Goal: Register for event/course

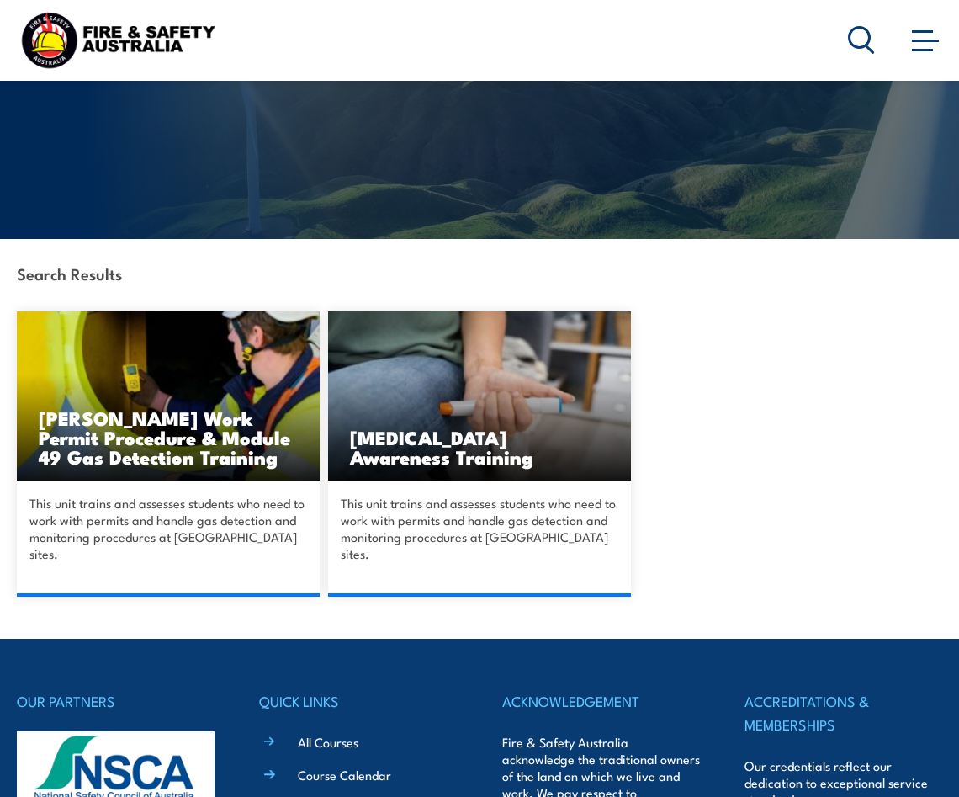
scroll to position [252, 0]
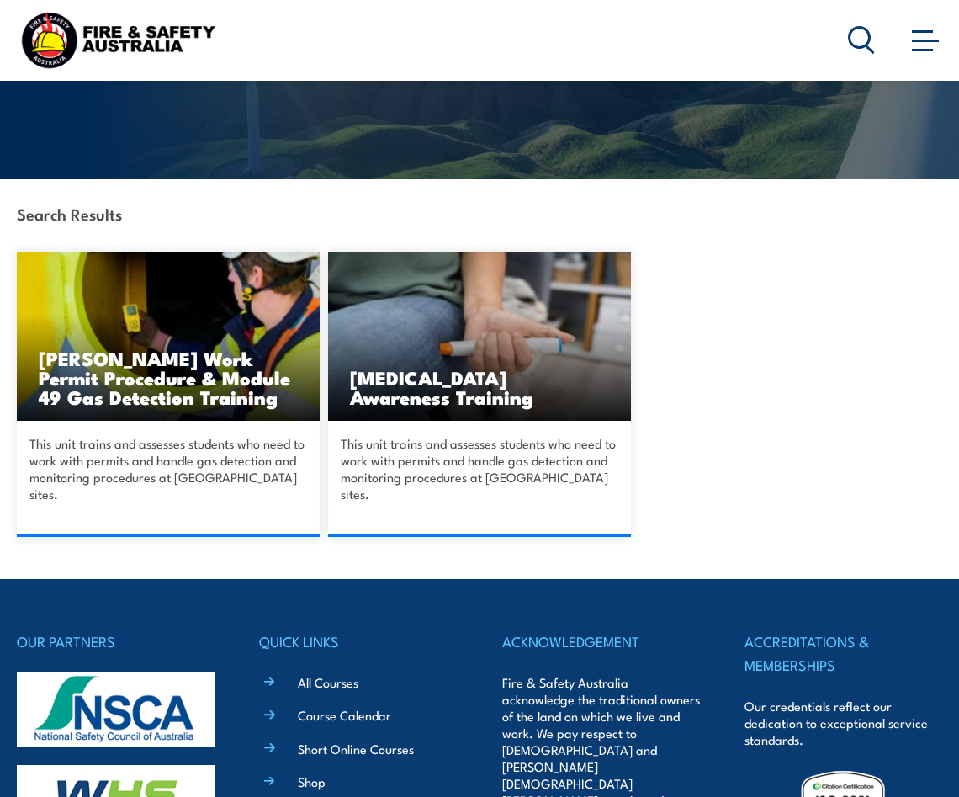
drag, startPoint x: 153, startPoint y: 358, endPoint x: 188, endPoint y: 383, distance: 42.8
click at [155, 358] on h3 "[PERSON_NAME] Work Permit Procedure & Module 49 Gas Detection Training" at bounding box center [168, 377] width 259 height 58
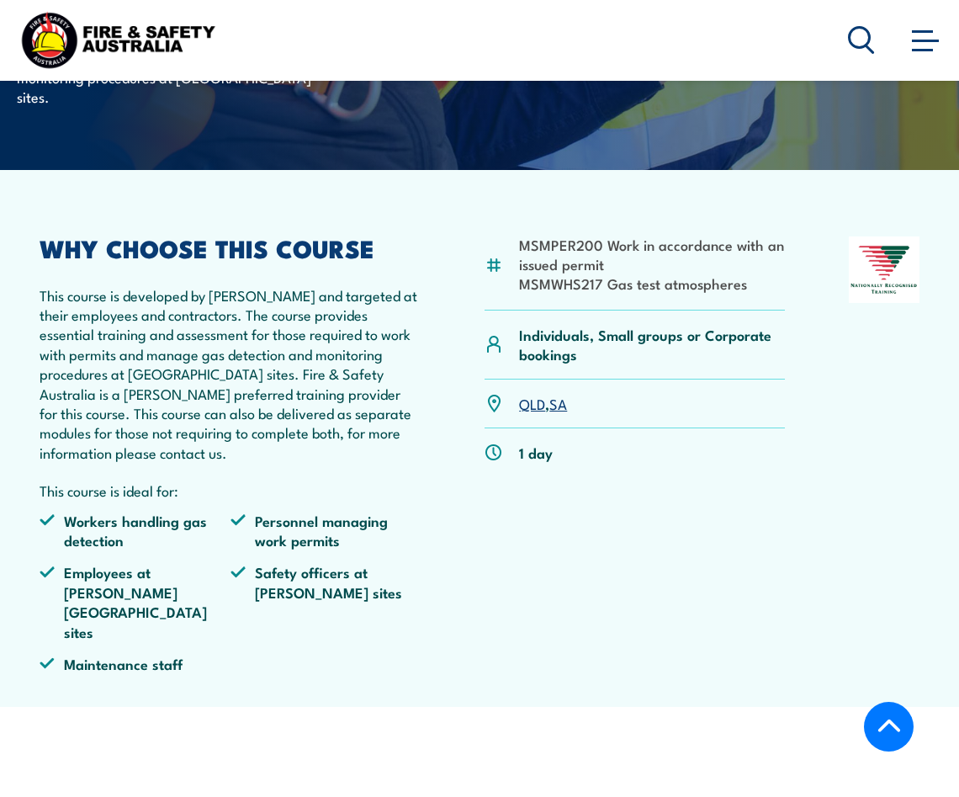
scroll to position [337, 0]
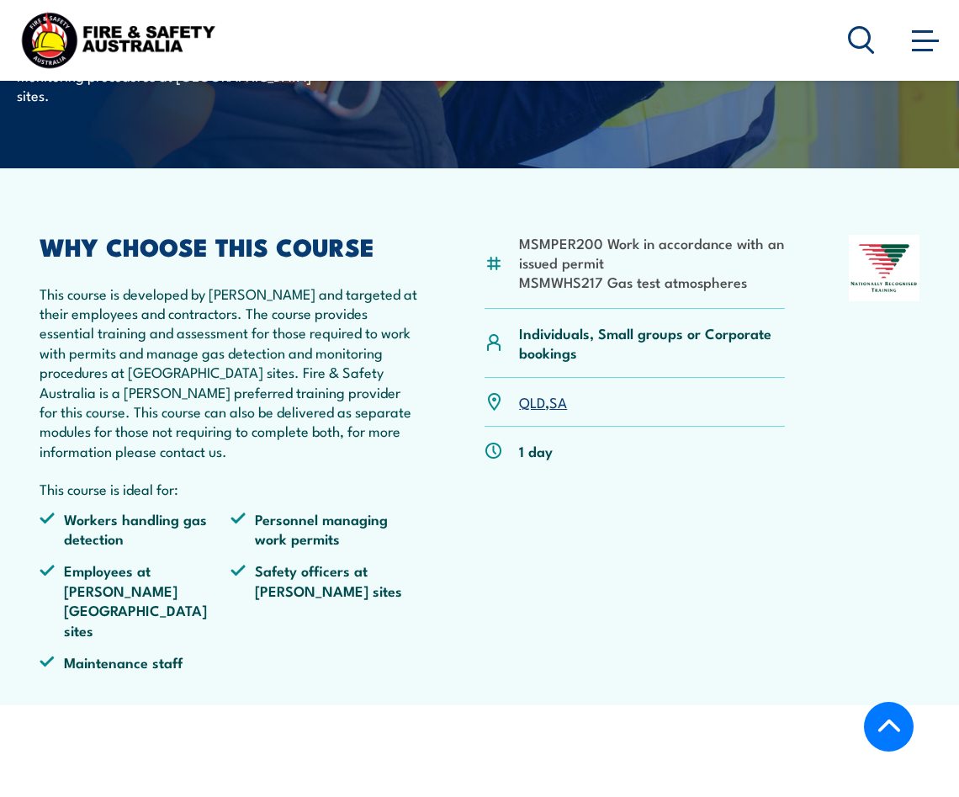
drag, startPoint x: 566, startPoint y: 352, endPoint x: 551, endPoint y: 369, distance: 22.6
click at [566, 391] on link "SA" at bounding box center [559, 401] width 18 height 20
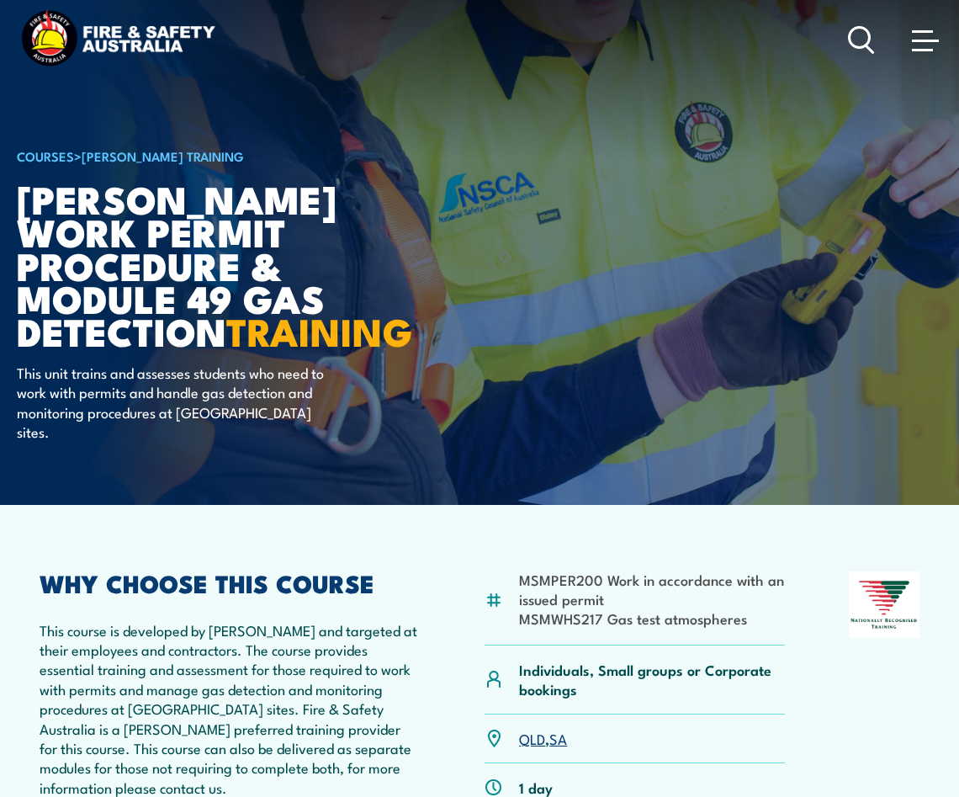
click at [433, 505] on article "MSMPER200 Work in accordance with an issued permit MSMWHS217 Gas test atmospher…" at bounding box center [480, 773] width 926 height 537
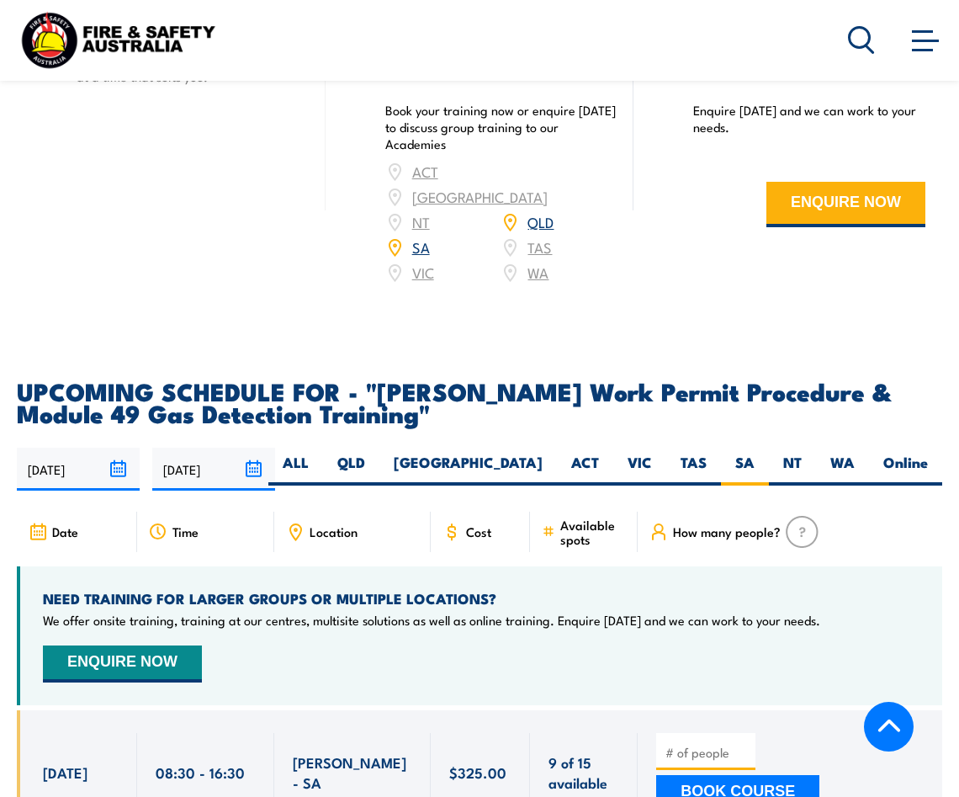
scroll to position [2440, 0]
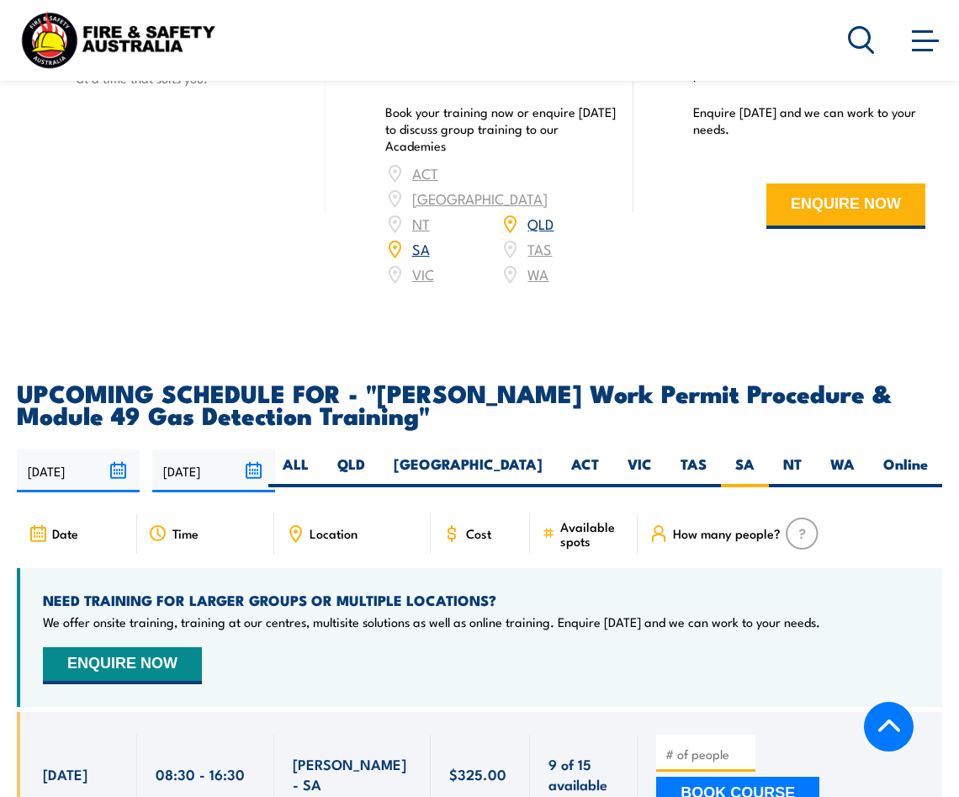
drag, startPoint x: 471, startPoint y: 345, endPoint x: 455, endPoint y: 379, distance: 37.3
click at [380, 454] on label "QLD" at bounding box center [351, 470] width 56 height 33
click at [376, 454] on input "QLD" at bounding box center [370, 459] width 11 height 11
radio input "true"
drag, startPoint x: 447, startPoint y: 380, endPoint x: 461, endPoint y: 348, distance: 35.0
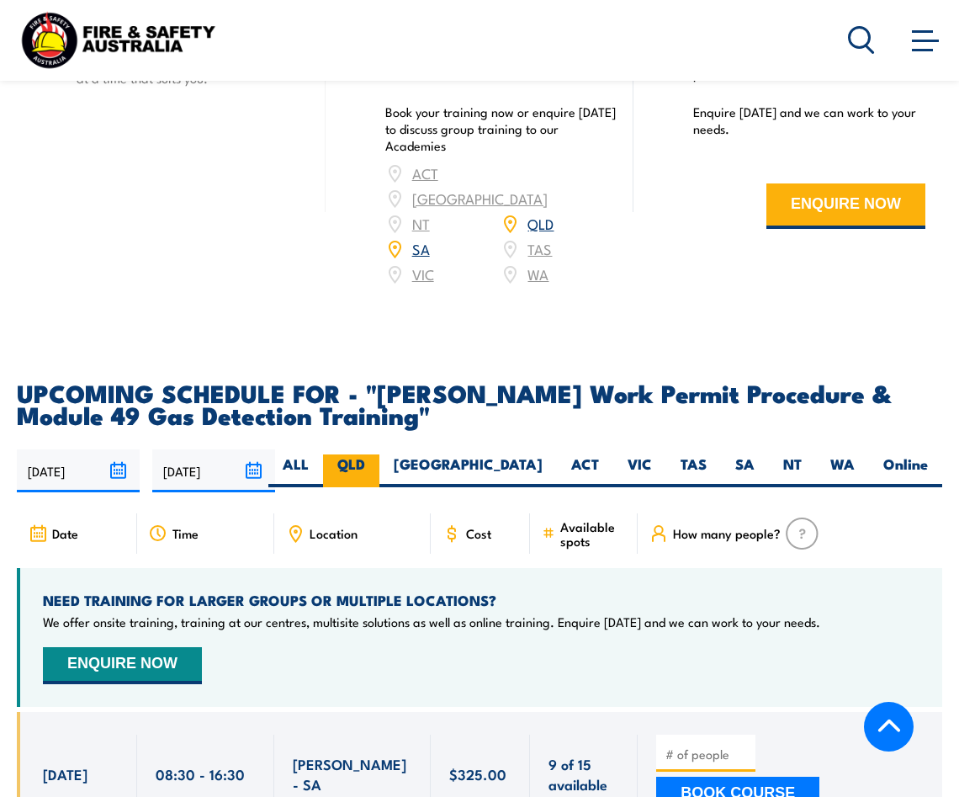
click at [380, 454] on label "QLD" at bounding box center [351, 470] width 56 height 33
click at [376, 454] on input "QLD" at bounding box center [370, 459] width 11 height 11
click at [380, 454] on label "QLD" at bounding box center [351, 470] width 56 height 33
click at [376, 454] on input "QLD" at bounding box center [370, 459] width 11 height 11
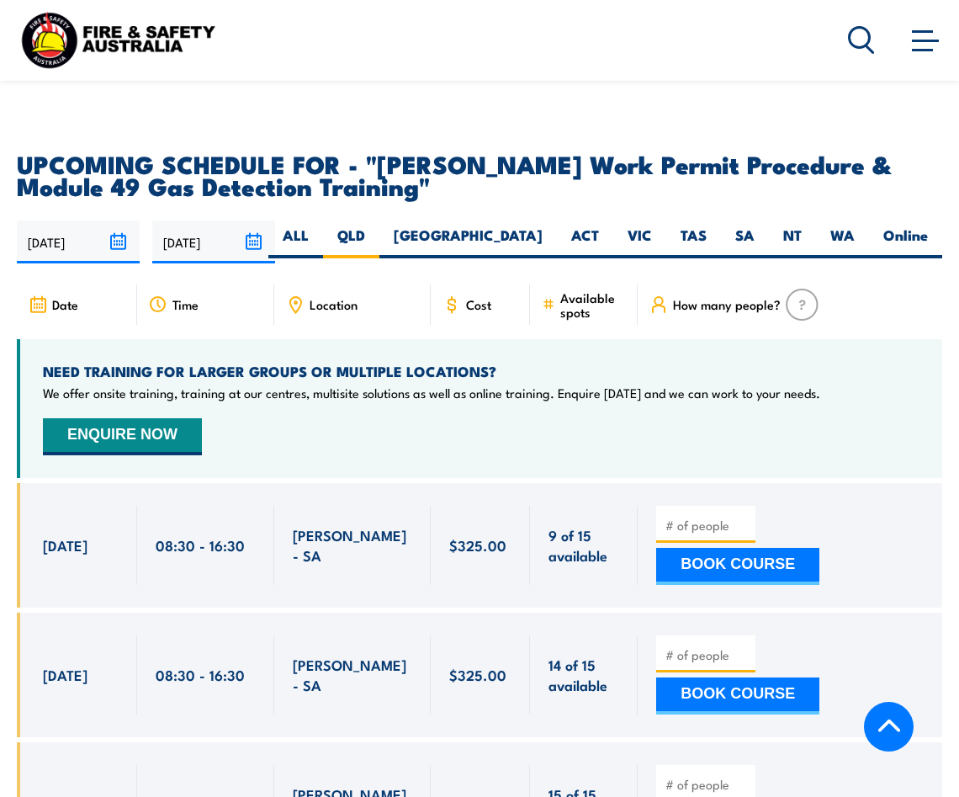
scroll to position [2693, 0]
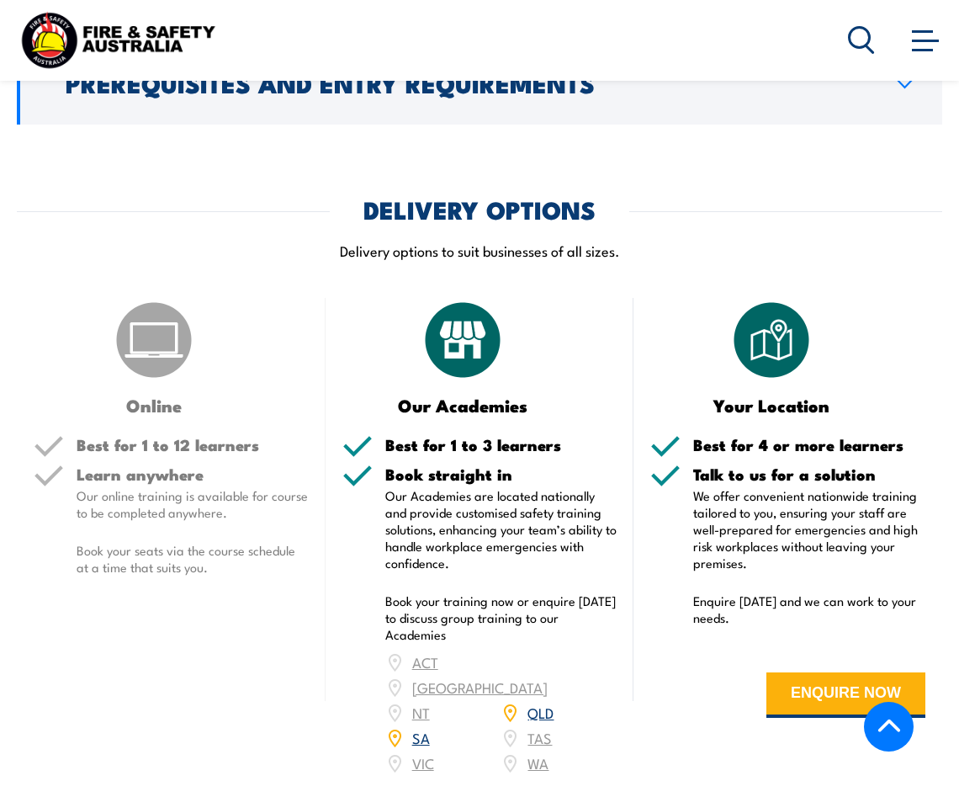
scroll to position [1946, 0]
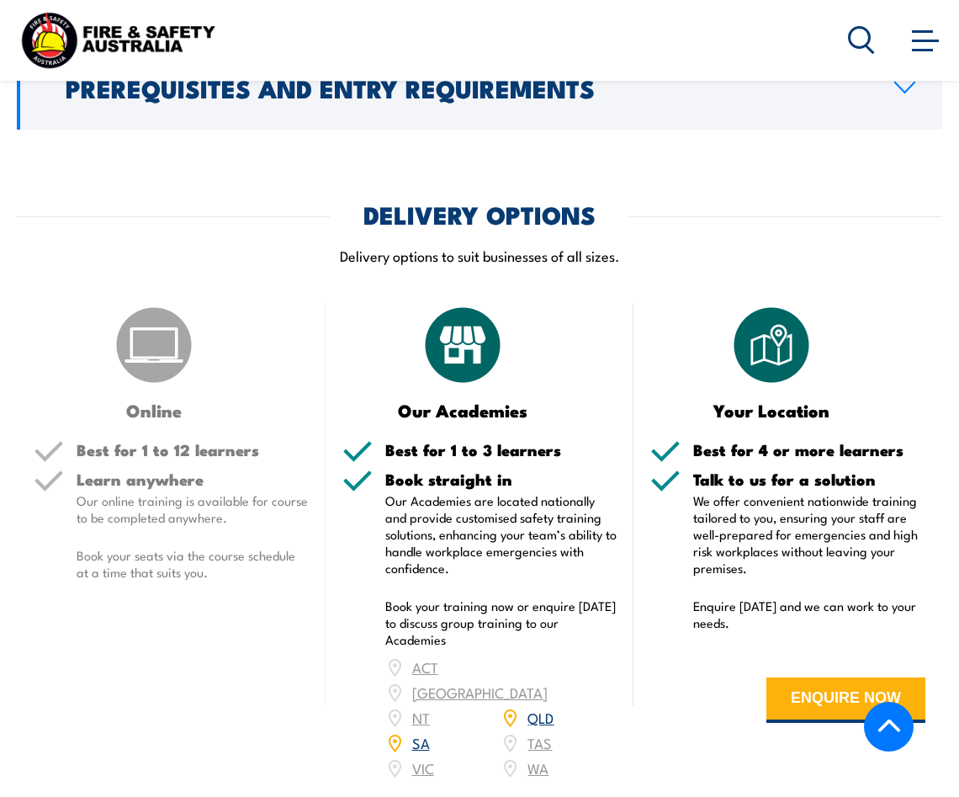
drag, startPoint x: 263, startPoint y: 45, endPoint x: 210, endPoint y: 0, distance: 69.2
click at [260, 40] on div "Courses Course Calendar Emergency Response Services Services Overview Emergency…" at bounding box center [480, 40] width 926 height 66
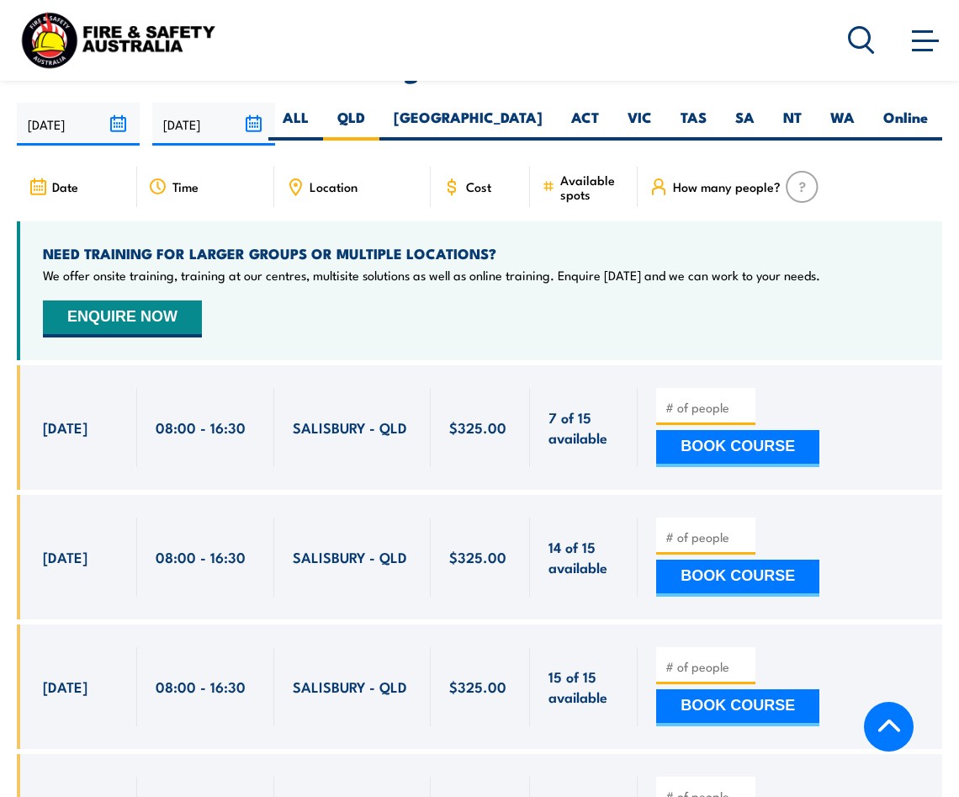
scroll to position [2788, 0]
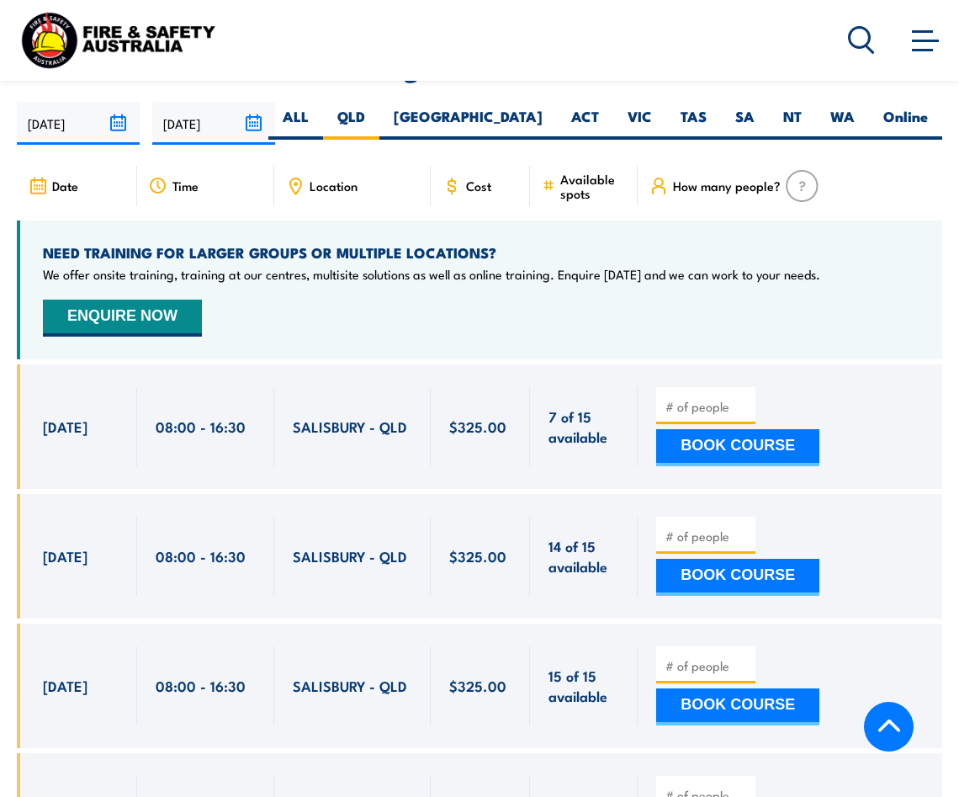
click at [177, 300] on button "ENQUIRE NOW" at bounding box center [122, 318] width 159 height 37
click at [355, 220] on div "NEED TRAINING FOR LARGER GROUPS OR MULTIPLE LOCATIONS? We offer onsite training…" at bounding box center [480, 289] width 926 height 139
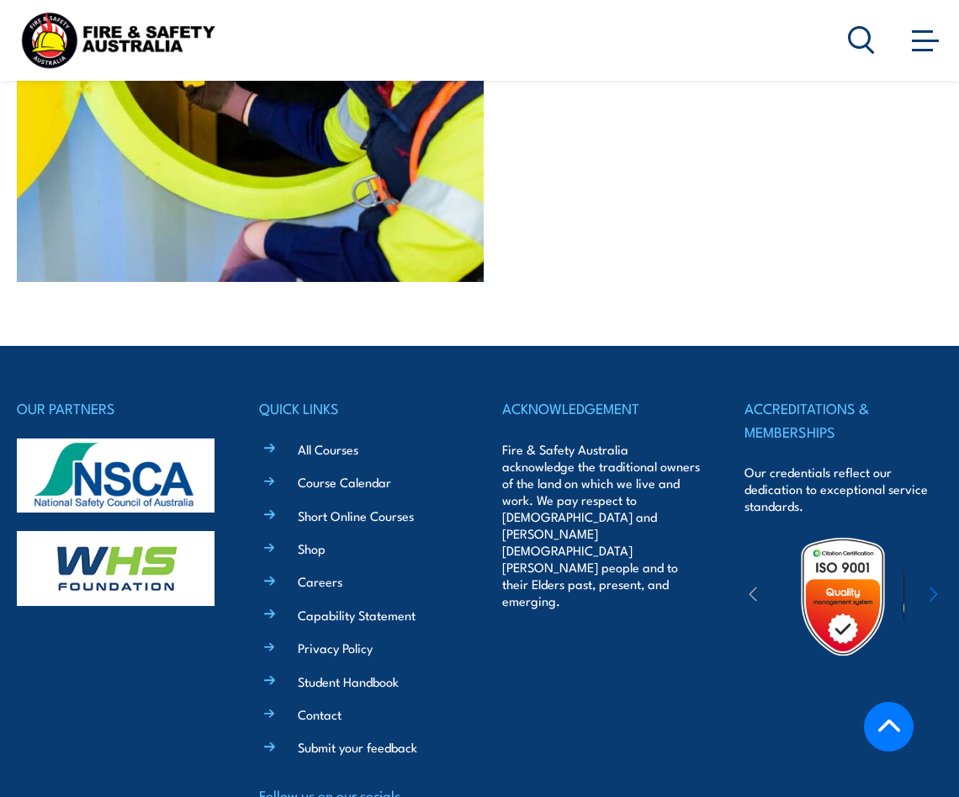
scroll to position [4530, 0]
